Goal: Navigation & Orientation: Find specific page/section

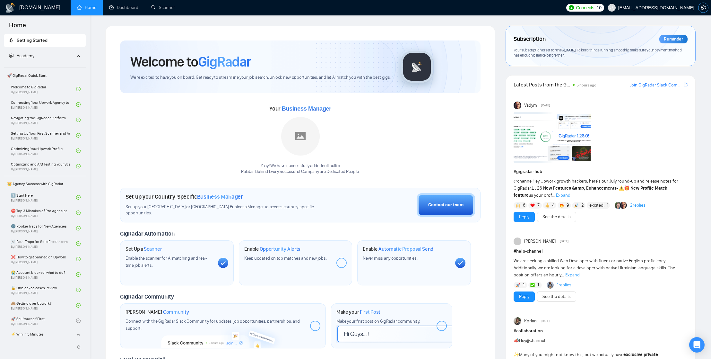
click at [704, 11] on button "button" at bounding box center [703, 8] width 10 height 10
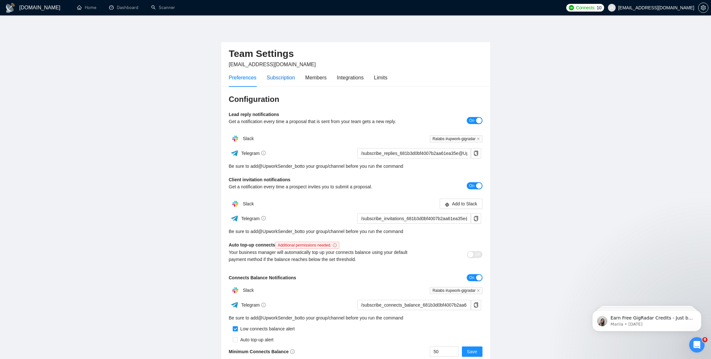
click at [277, 78] on div "Subscription" at bounding box center [281, 78] width 28 height 8
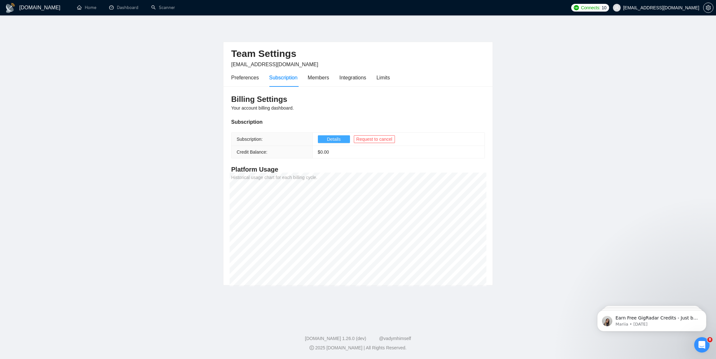
click at [335, 138] on span "Details" at bounding box center [334, 138] width 14 height 7
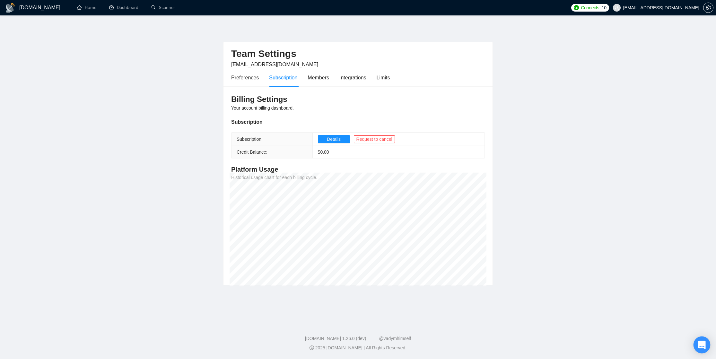
click at [701, 341] on icon "Open Intercom Messenger" at bounding box center [701, 344] width 8 height 8
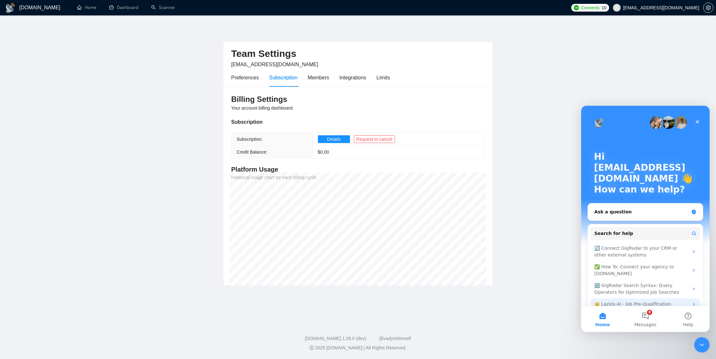
scroll to position [10, 0]
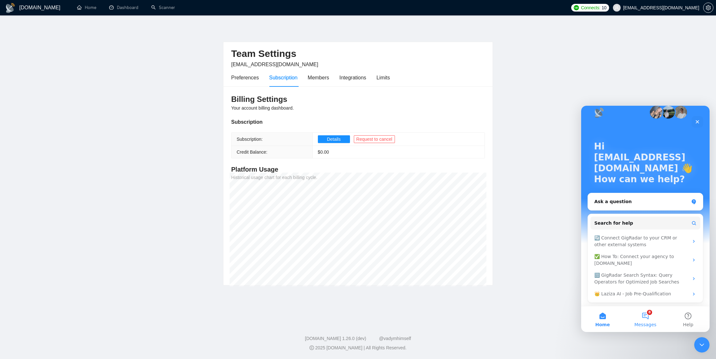
click at [641, 316] on button "8 Messages" at bounding box center [645, 319] width 43 height 26
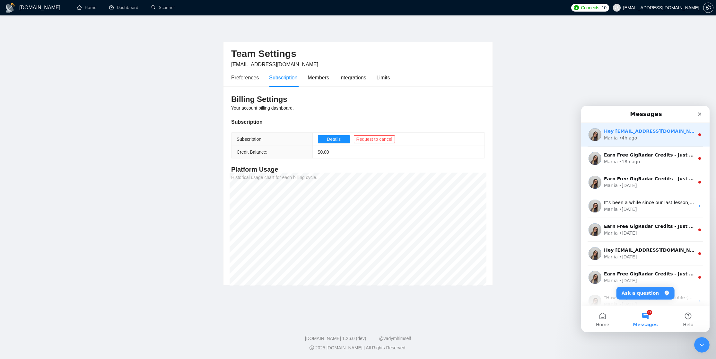
click at [638, 142] on div "Hey [EMAIL_ADDRESS][DOMAIN_NAME], Looks like your Upwork agency Ralabs: Behind …" at bounding box center [645, 135] width 128 height 24
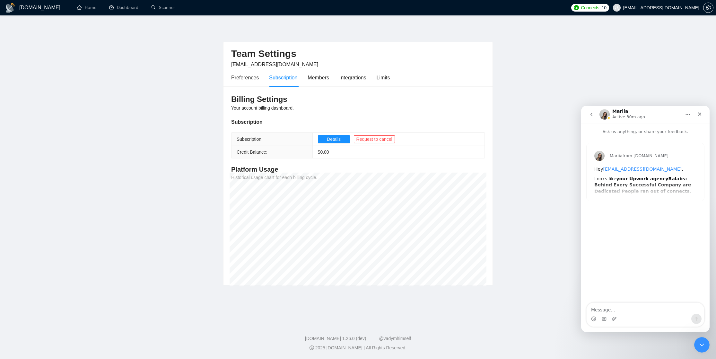
click at [626, 191] on div "Mariia from [DOMAIN_NAME] Hey [DOMAIN_NAME][EMAIL_ADDRESS][DOMAIN_NAME] , Looks…" at bounding box center [644, 172] width 117 height 58
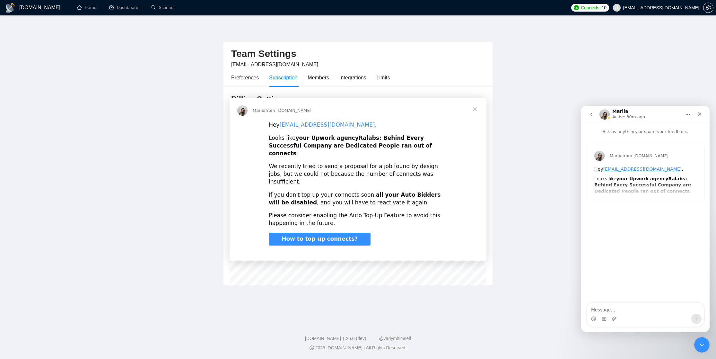
scroll to position [0, 0]
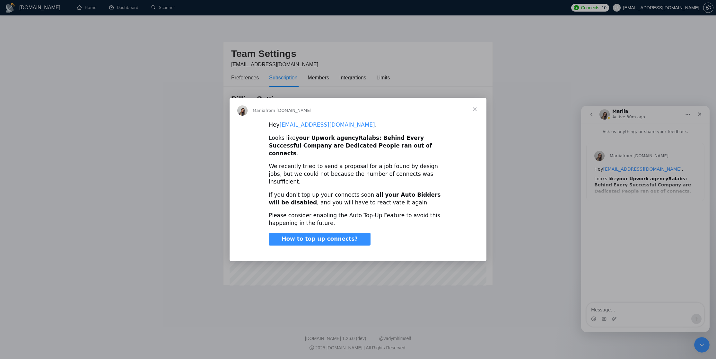
click at [599, 115] on div "Intercom messenger" at bounding box center [358, 179] width 716 height 359
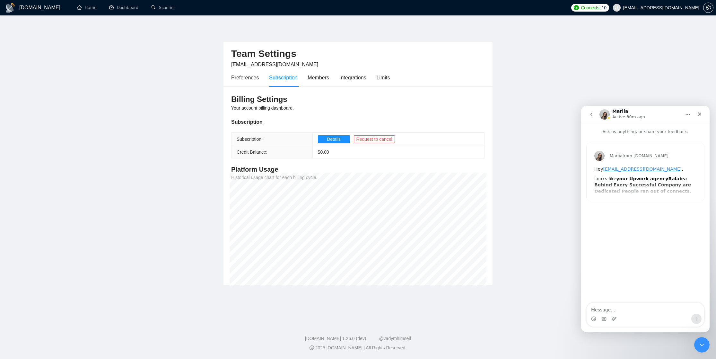
click at [590, 114] on icon "go back" at bounding box center [591, 114] width 5 height 5
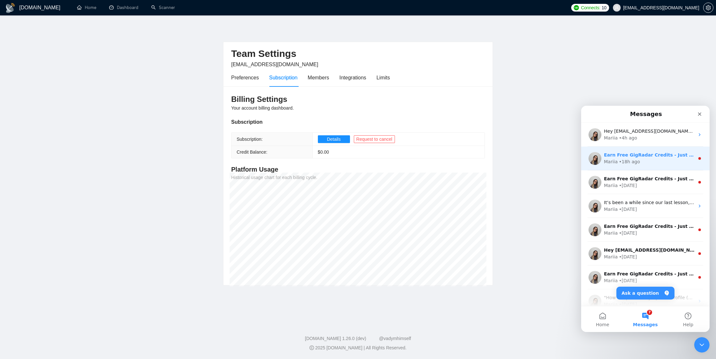
click at [672, 159] on div "Mariia • 18h ago" at bounding box center [649, 161] width 91 height 7
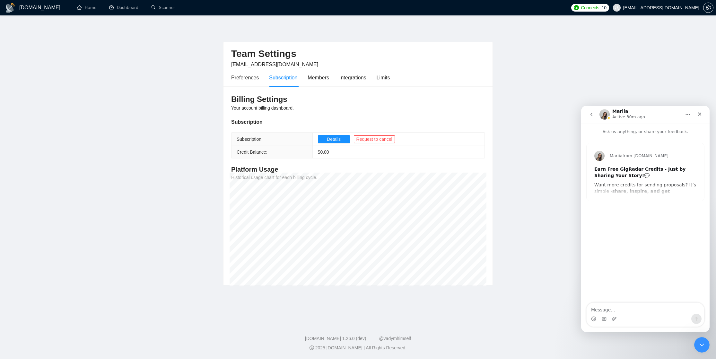
click at [648, 178] on div "Earn Free GigRadar Credits - Just by Sharing Your Story! 💬" at bounding box center [645, 172] width 102 height 13
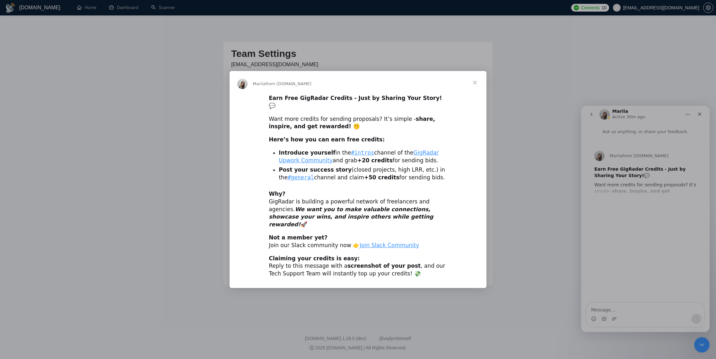
click at [491, 166] on div "Intercom messenger" at bounding box center [358, 179] width 716 height 359
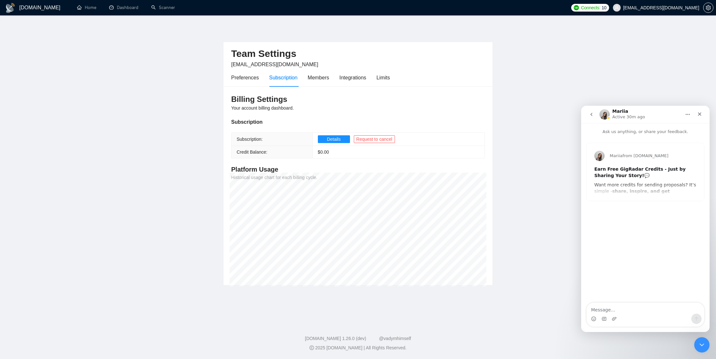
click at [501, 175] on main "Team Settings [EMAIL_ADDRESS][DOMAIN_NAME] Preferences Subscription Members Int…" at bounding box center [357, 167] width 695 height 283
click at [698, 111] on div "Close" at bounding box center [700, 114] width 12 height 12
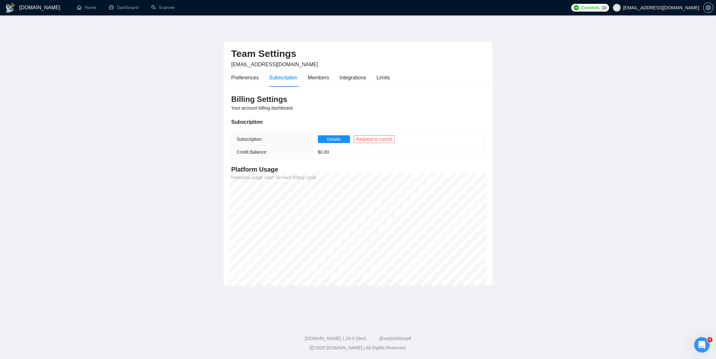
click at [622, 128] on main "Team Settings [EMAIL_ADDRESS][DOMAIN_NAME] Preferences Subscription Members Int…" at bounding box center [357, 167] width 695 height 283
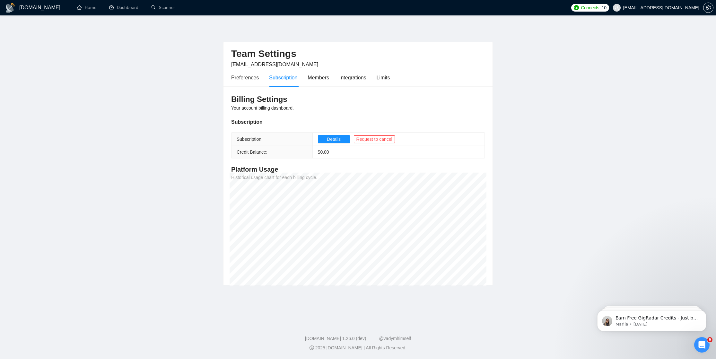
click at [573, 109] on main "Team Settings [EMAIL_ADDRESS][DOMAIN_NAME] Preferences Subscription Members Int…" at bounding box center [357, 167] width 695 height 283
click at [109, 9] on link "Dashboard" at bounding box center [123, 7] width 29 height 5
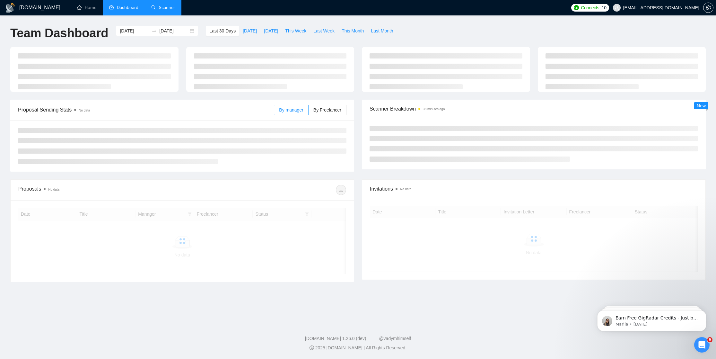
click at [174, 10] on link "Scanner" at bounding box center [163, 7] width 24 height 5
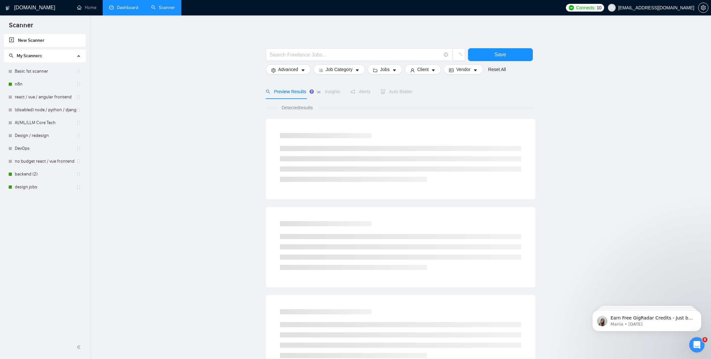
click at [138, 10] on link "Dashboard" at bounding box center [123, 7] width 29 height 5
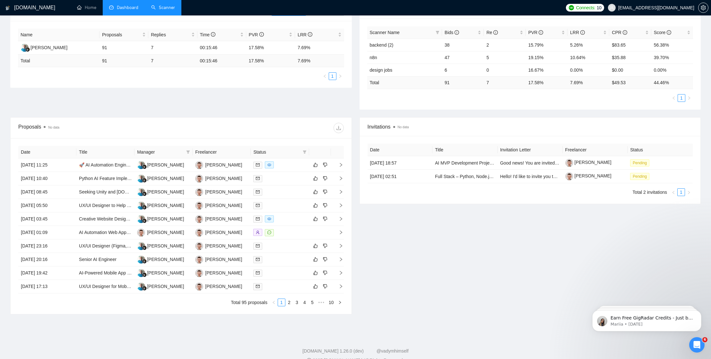
scroll to position [120, 0]
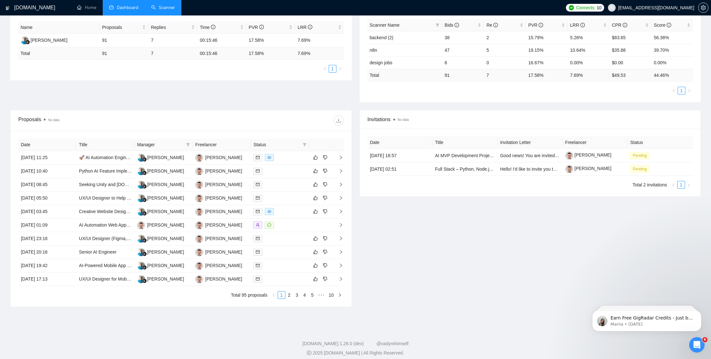
drag, startPoint x: 285, startPoint y: 297, endPoint x: 297, endPoint y: 297, distance: 11.2
click at [286, 296] on link "2" at bounding box center [289, 294] width 7 height 7
click at [297, 296] on link "3" at bounding box center [296, 294] width 7 height 7
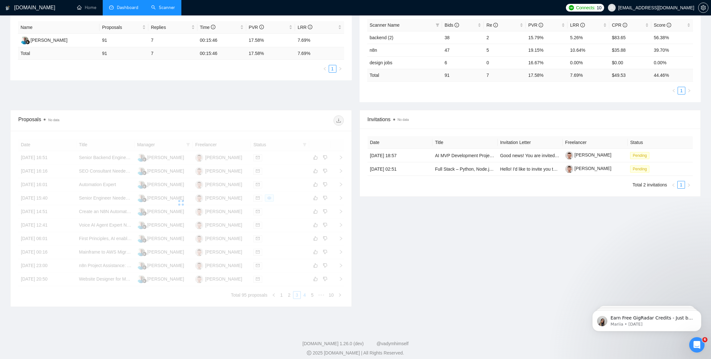
click at [304, 296] on link "4" at bounding box center [304, 294] width 7 height 7
click at [431, 282] on div "Invitations No data Date Title Invitation Letter Freelancer Status [DATE] 18:57…" at bounding box center [530, 208] width 349 height 197
